Goal: Information Seeking & Learning: Learn about a topic

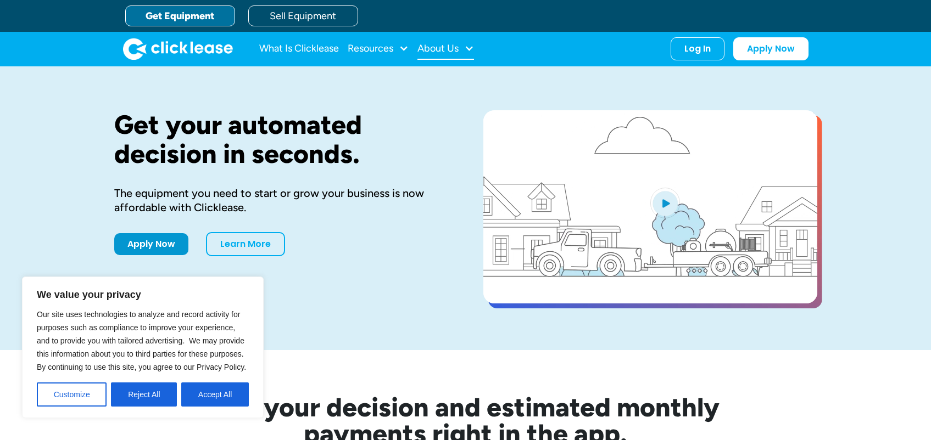
click at [447, 56] on div "About Us" at bounding box center [445, 49] width 57 height 22
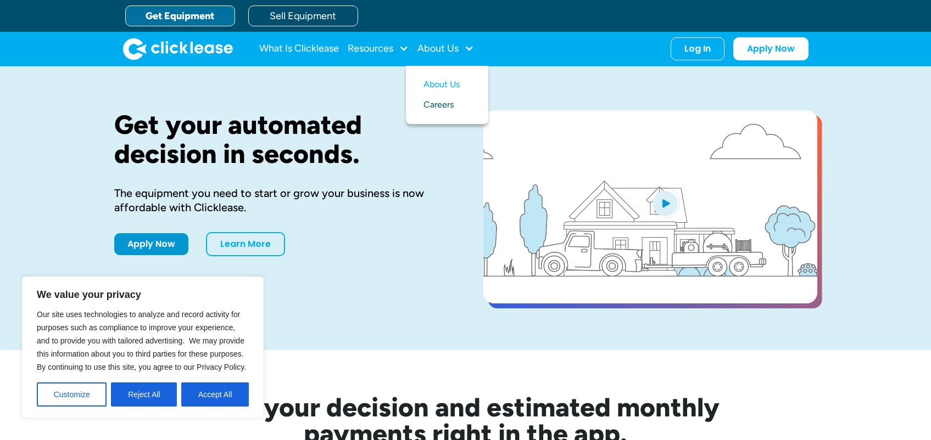
click at [431, 102] on link "Careers" at bounding box center [446, 105] width 47 height 20
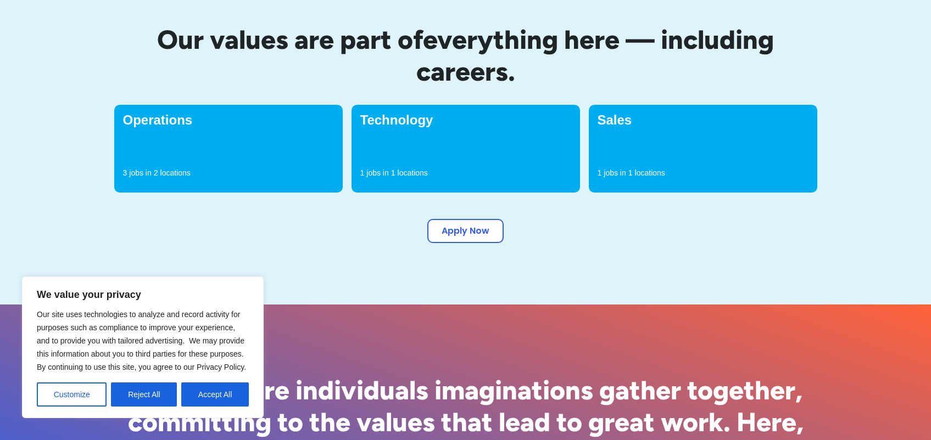
scroll to position [450, 0]
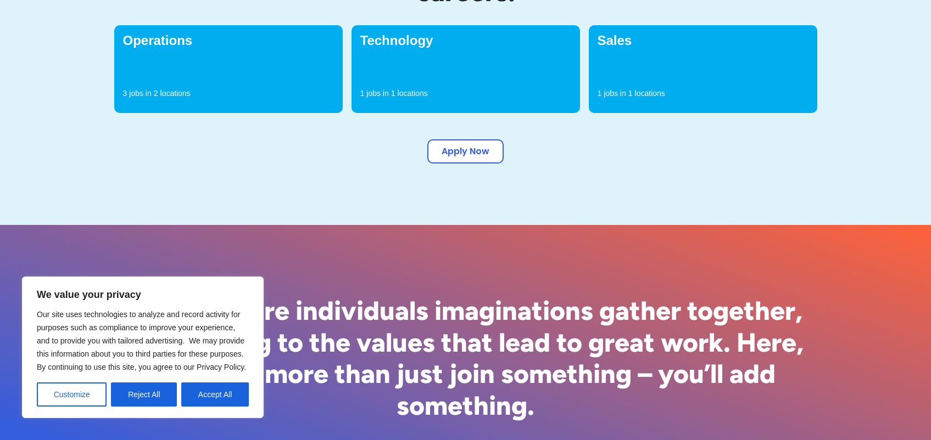
click at [135, 40] on h4 "Operations" at bounding box center [228, 40] width 211 height 13
click at [618, 54] on div "Sales 1 jobs in 1 locations" at bounding box center [703, 69] width 228 height 88
click at [209, 61] on div "Operations 3 jobs in 2 locations" at bounding box center [228, 69] width 228 height 88
click at [143, 94] on p "jobs in" at bounding box center [140, 93] width 22 height 11
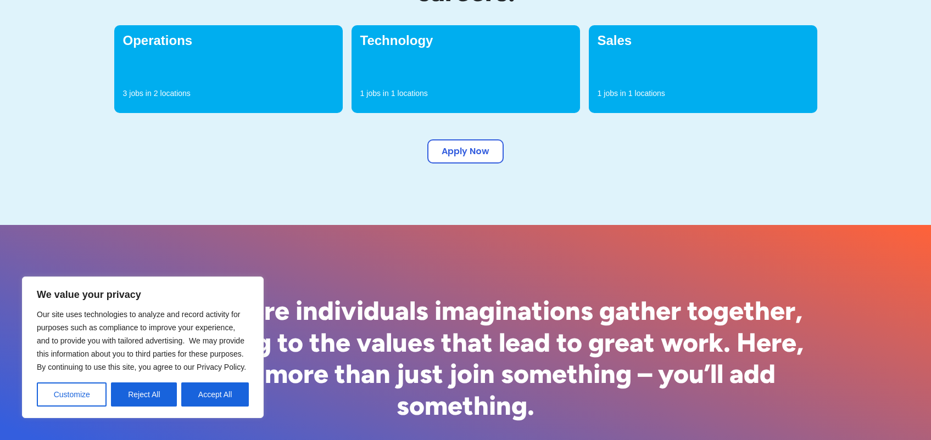
click at [155, 41] on h4 "Operations" at bounding box center [228, 40] width 211 height 13
click at [205, 388] on button "Accept All" at bounding box center [215, 395] width 68 height 24
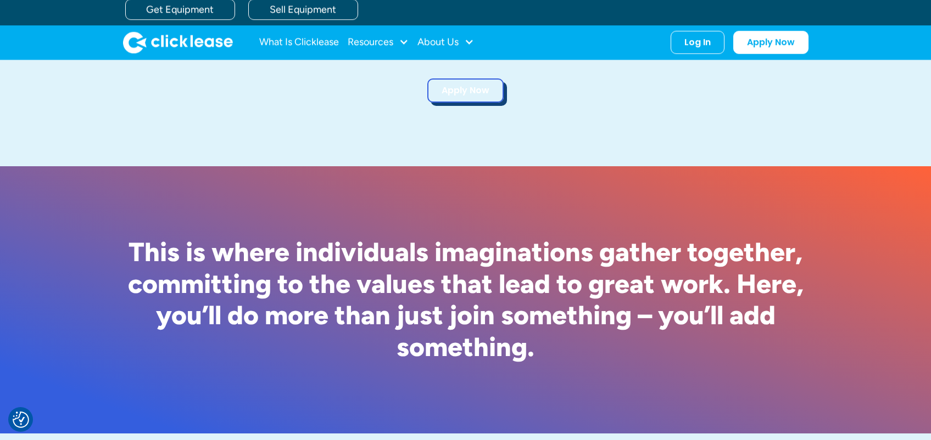
scroll to position [459, 0]
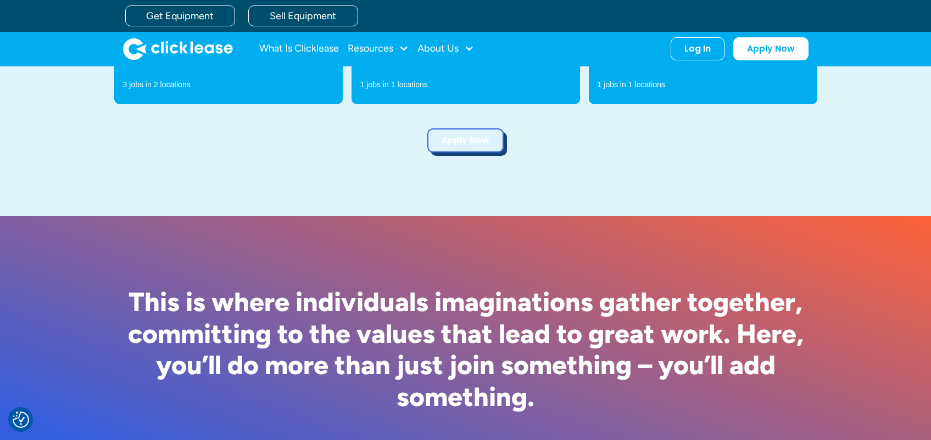
click at [492, 148] on link "Apply Now" at bounding box center [465, 141] width 76 height 24
